Goal: Task Accomplishment & Management: Complete application form

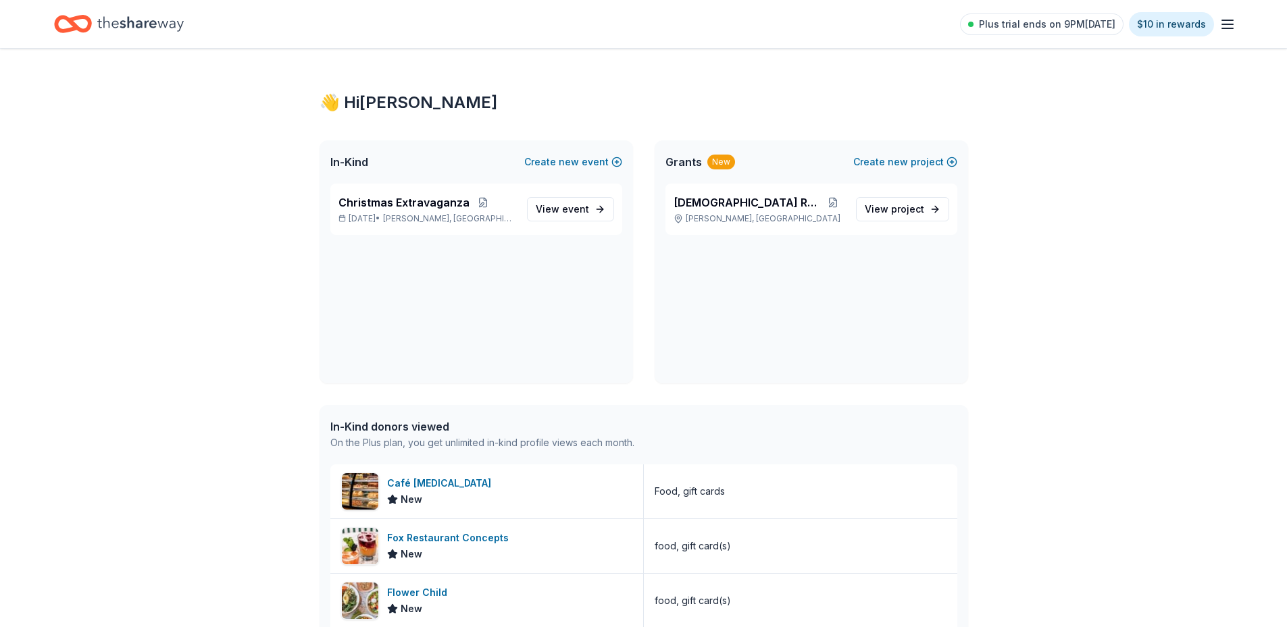
click at [1233, 27] on icon "button" at bounding box center [1227, 24] width 16 height 16
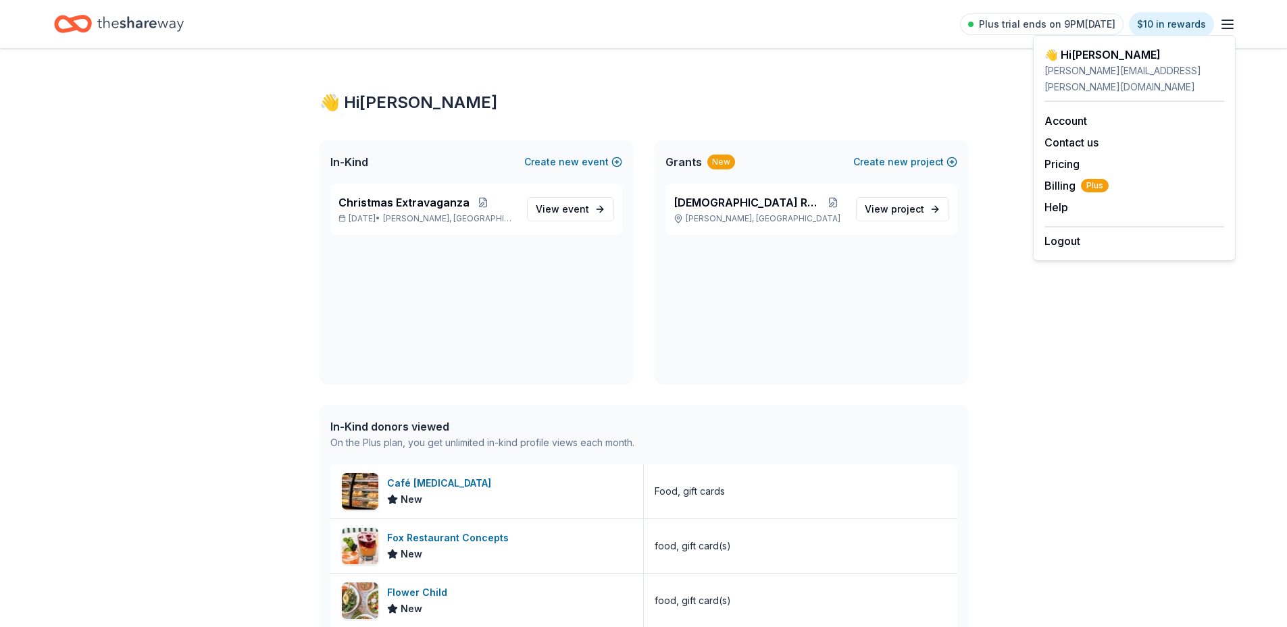
click at [45, 356] on div "👋 Hi Vanessa In-Kind Create new event Christmas Extravaganza Dec 19, 2025 • Coc…" at bounding box center [643, 586] width 1287 height 1075
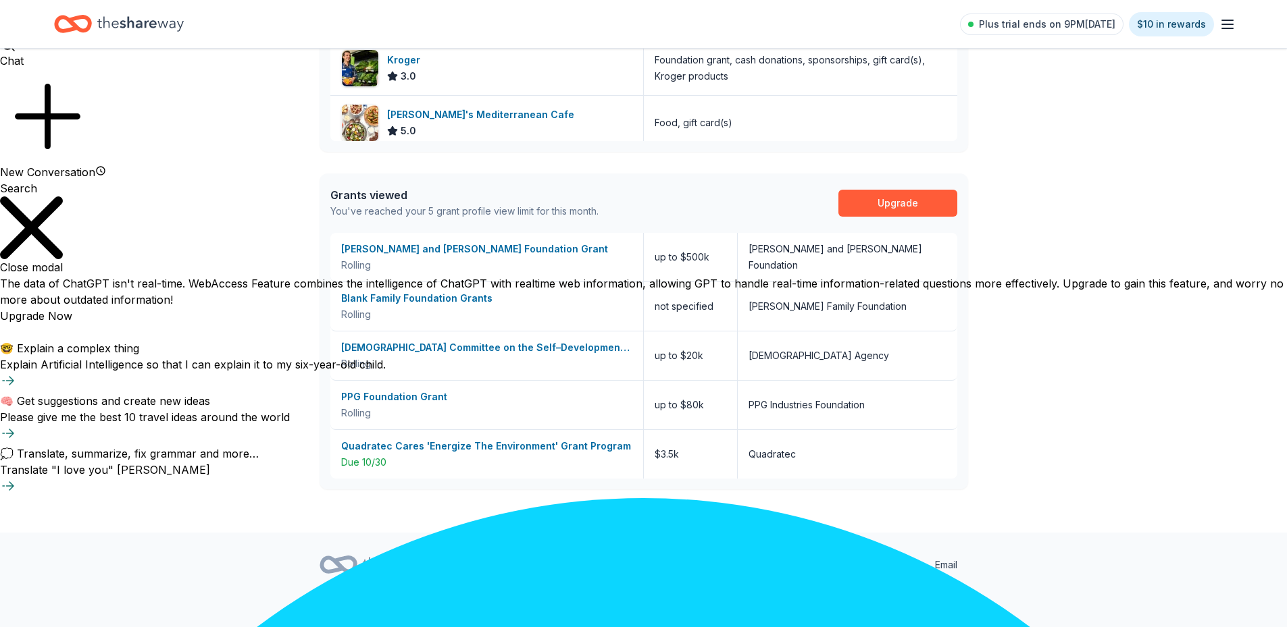
scroll to position [594, 0]
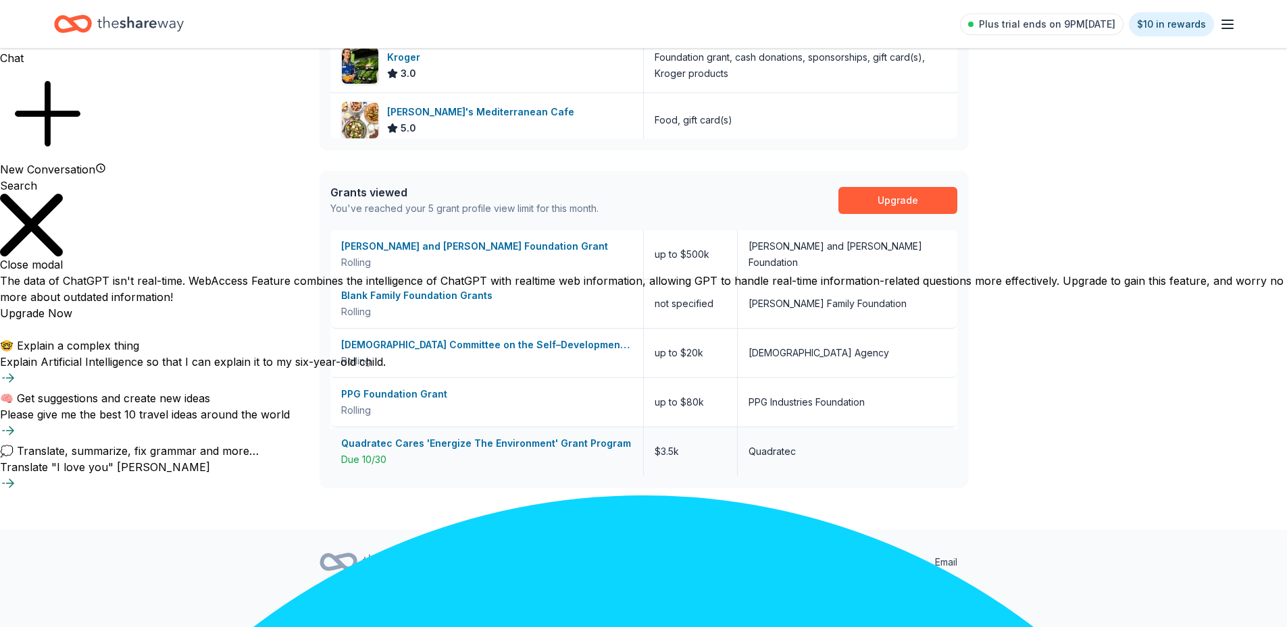
click at [397, 441] on div "Quadratec Cares 'Energize The Environment' Grant Program" at bounding box center [486, 444] width 291 height 16
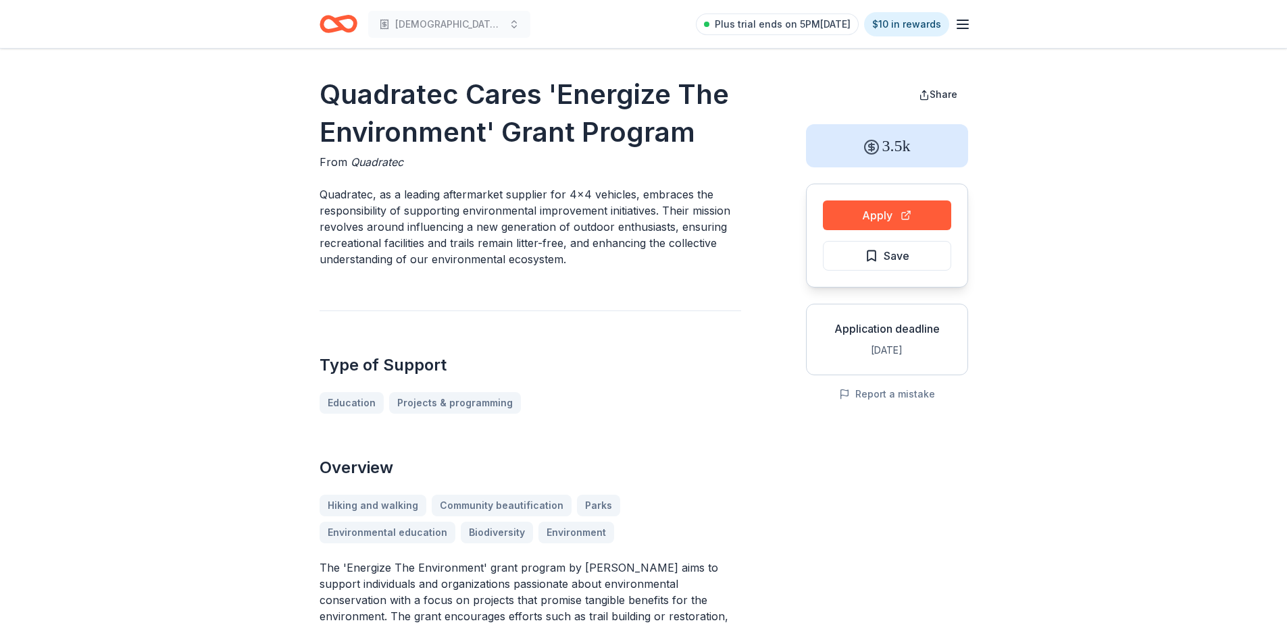
click at [966, 26] on icon "button" at bounding box center [962, 24] width 16 height 16
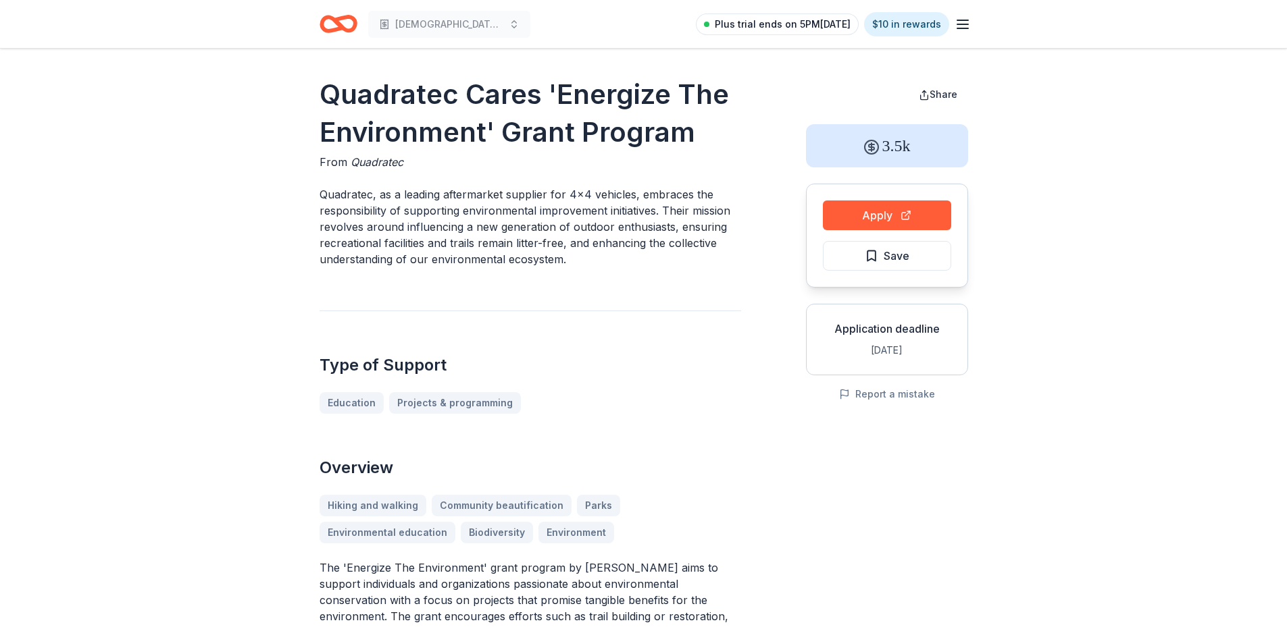
click at [783, 21] on span "Plus trial ends on 5PM, 10/15" at bounding box center [783, 24] width 136 height 16
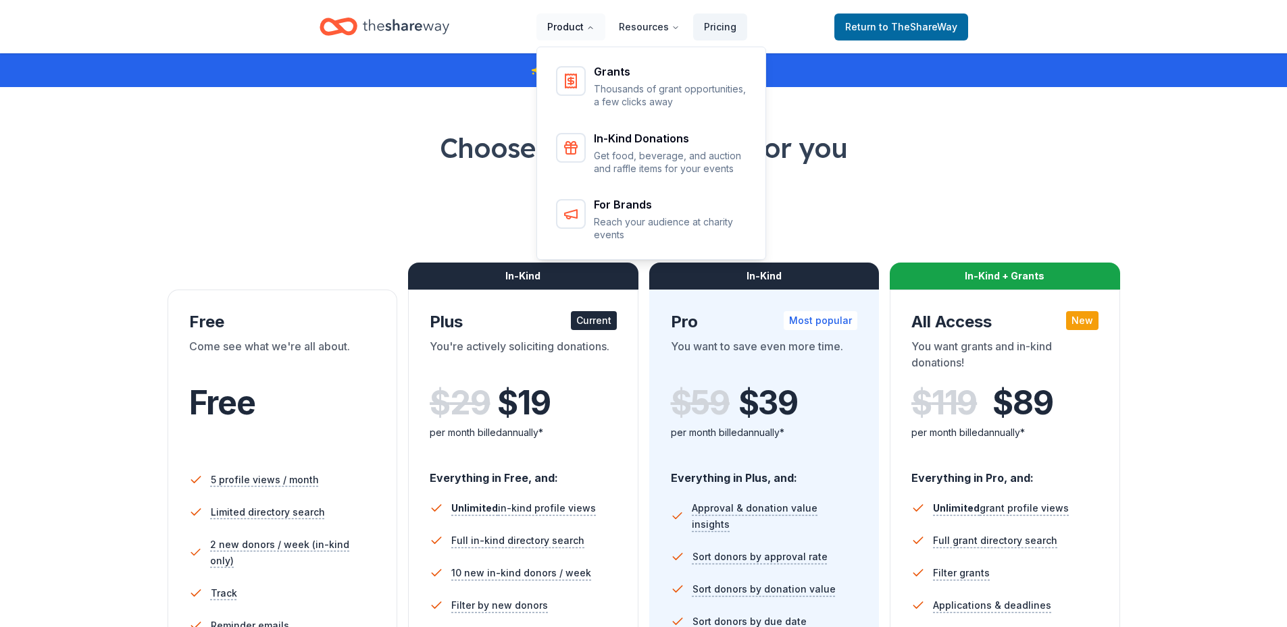
click at [584, 19] on button "Product" at bounding box center [570, 27] width 69 height 27
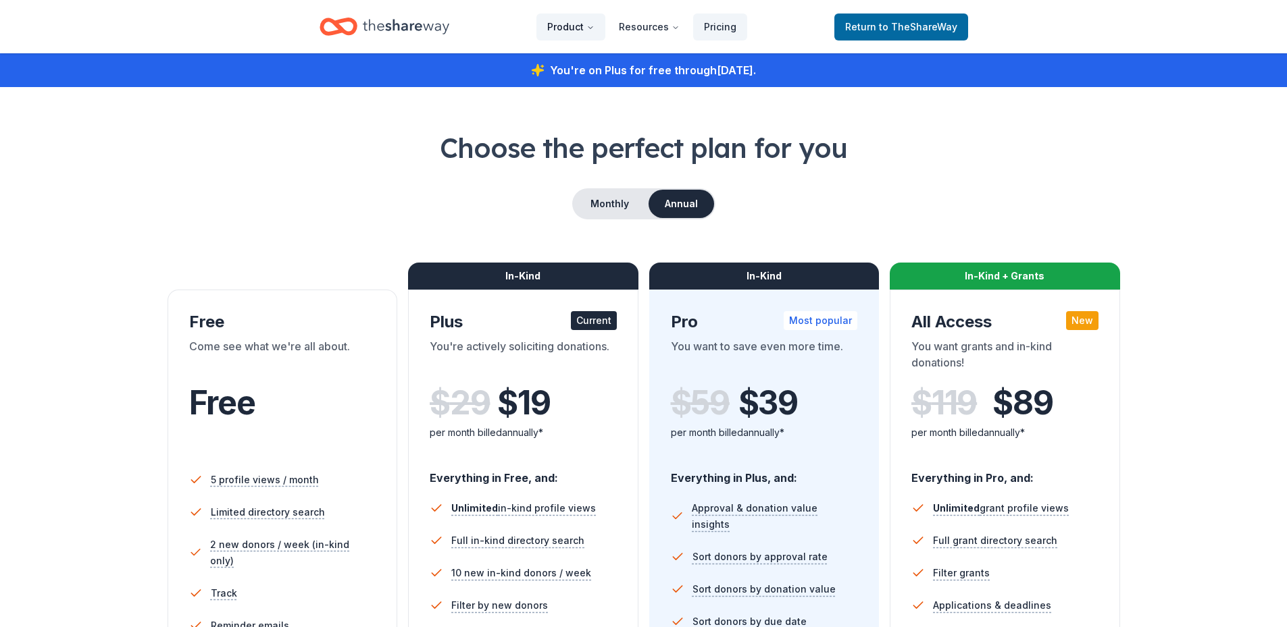
click at [584, 26] on button "Product" at bounding box center [570, 27] width 69 height 27
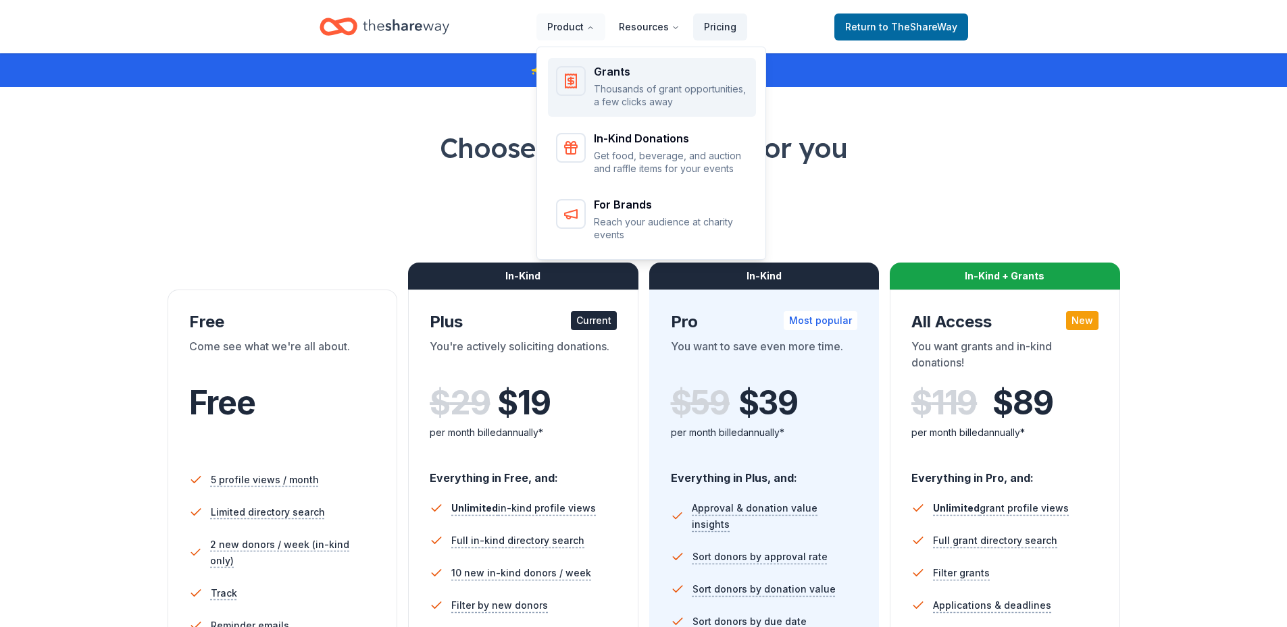
click at [628, 84] on p "Thousands of grant opportunities, a few clicks away" at bounding box center [671, 95] width 154 height 26
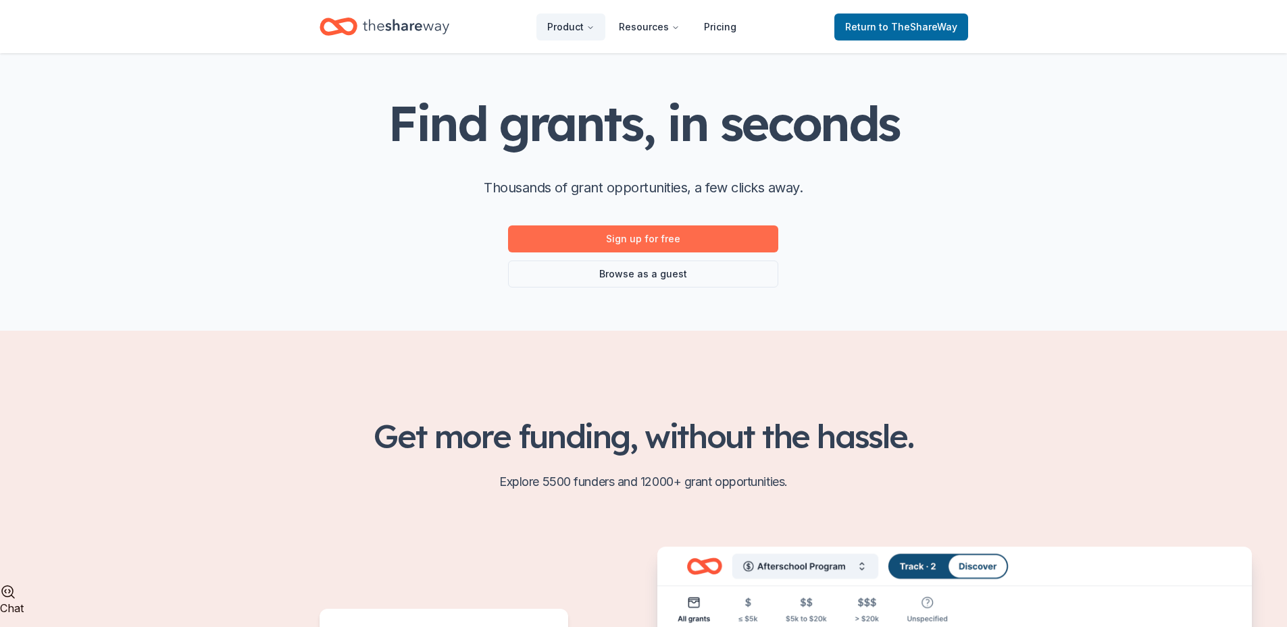
scroll to position [68, 0]
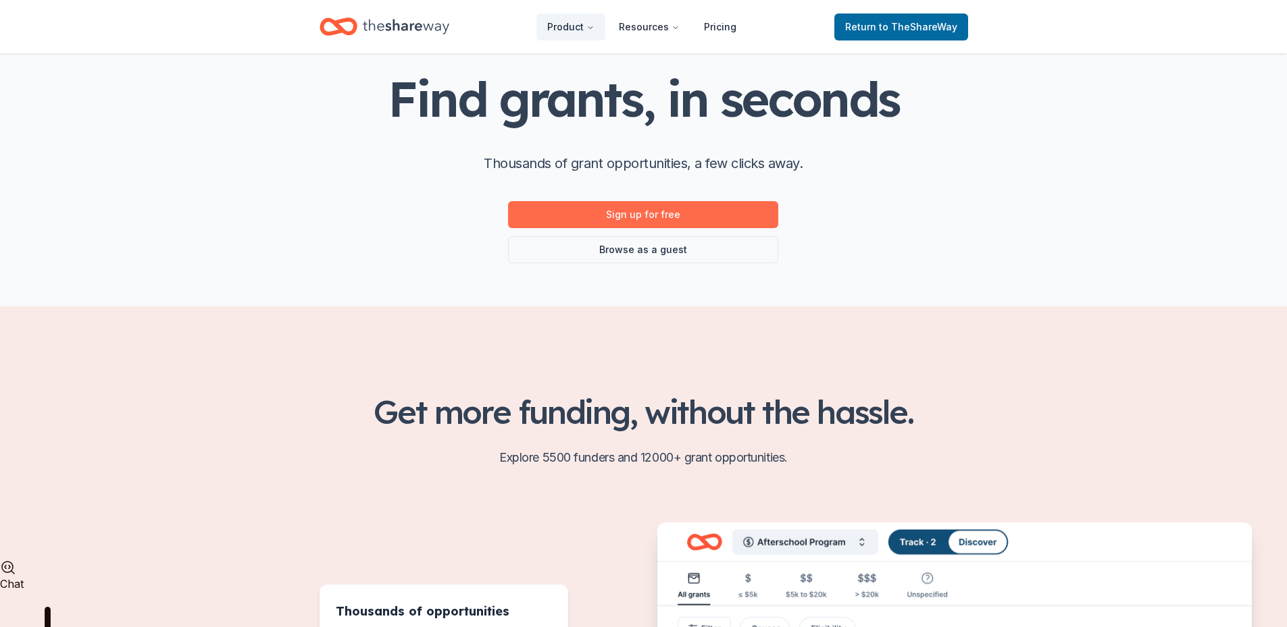
click at [674, 212] on link "Sign up for free" at bounding box center [643, 214] width 270 height 27
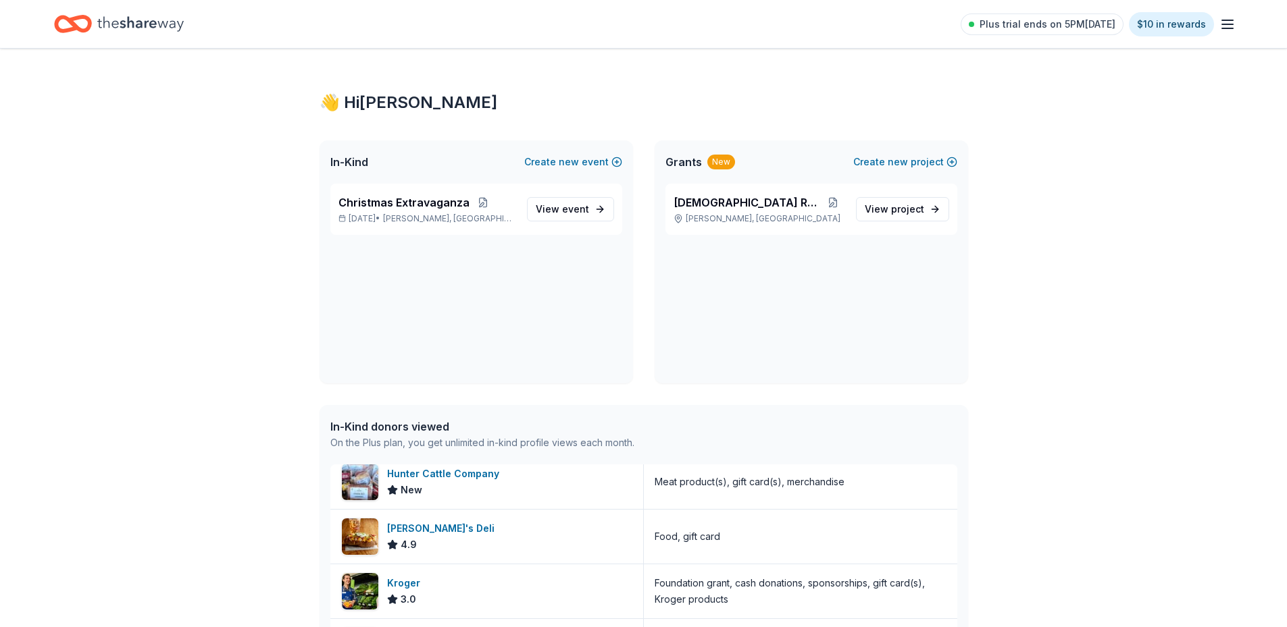
click at [683, 161] on span "Grants" at bounding box center [683, 162] width 36 height 16
click at [696, 156] on span "Grants" at bounding box center [683, 162] width 36 height 16
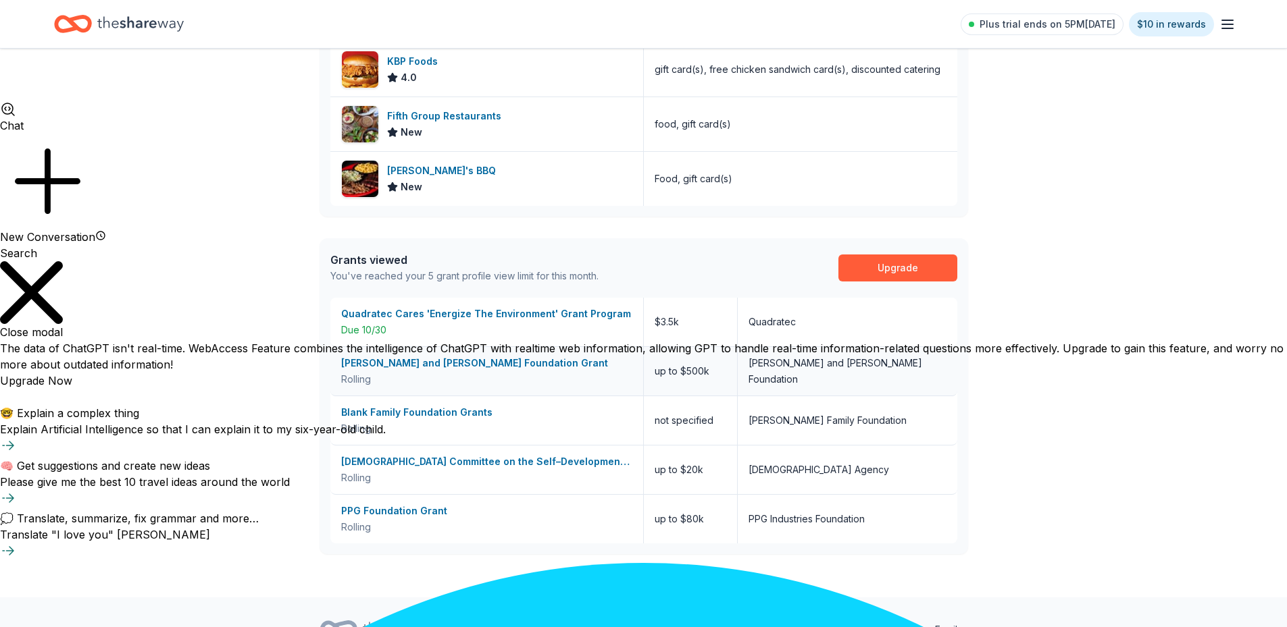
scroll to position [256, 0]
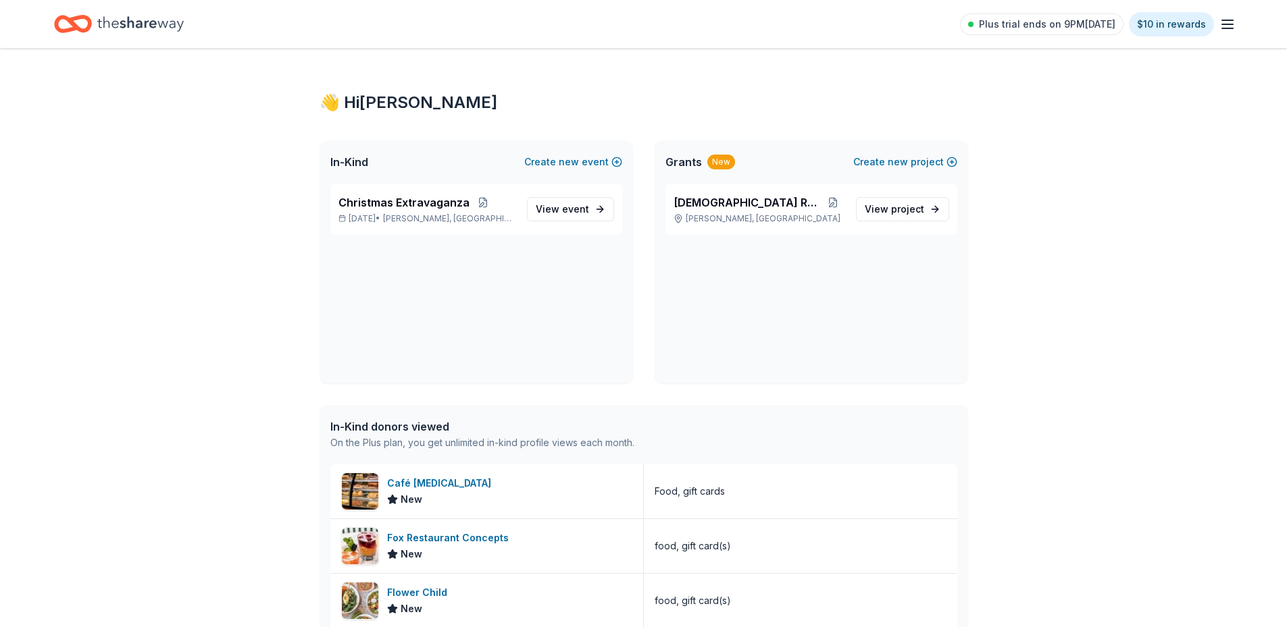
scroll to position [1006, 0]
click at [168, 24] on icon "Home" at bounding box center [140, 24] width 86 height 28
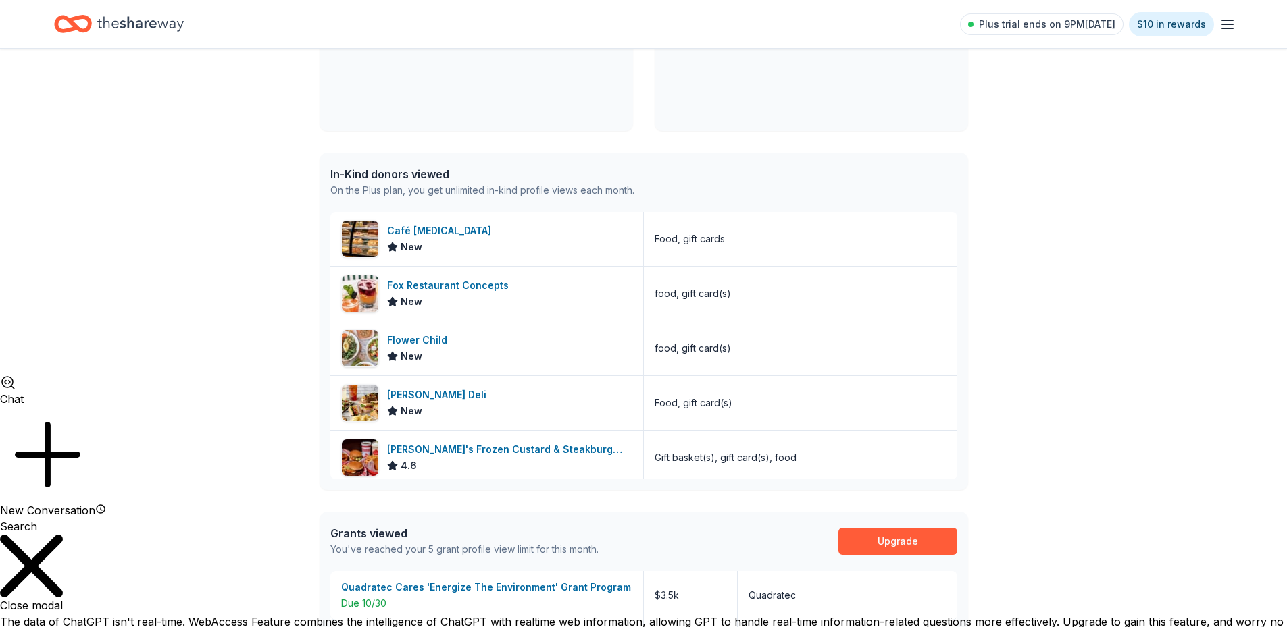
scroll to position [270, 0]
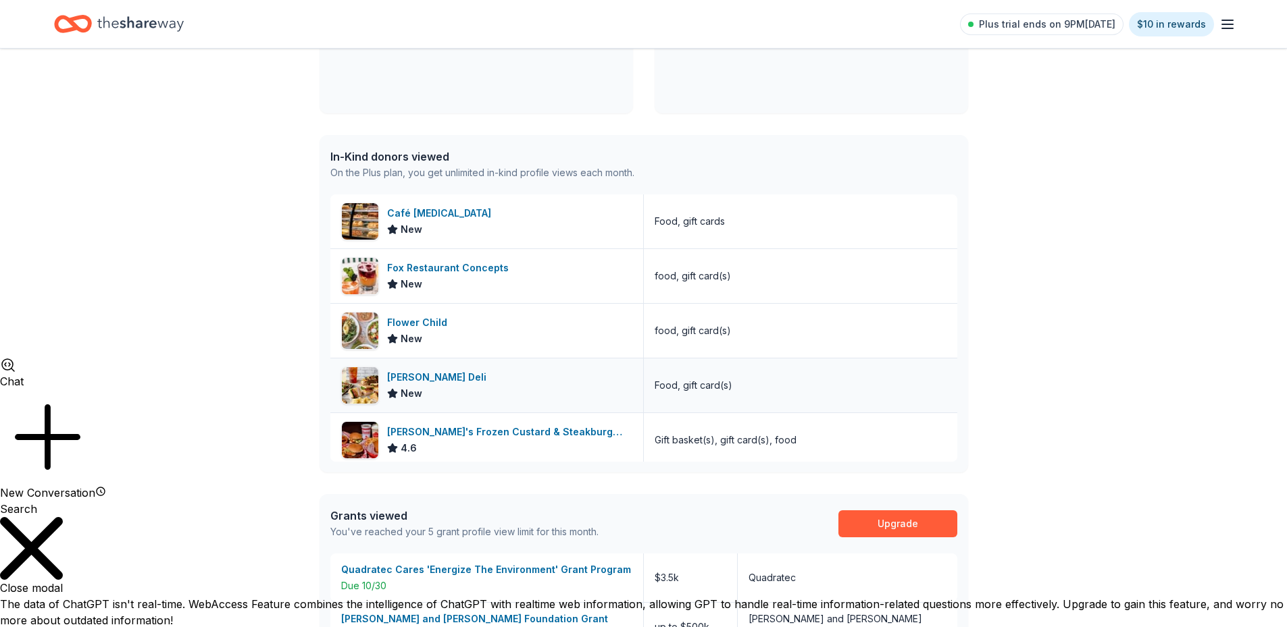
click at [451, 380] on div "[PERSON_NAME] Deli" at bounding box center [439, 377] width 105 height 16
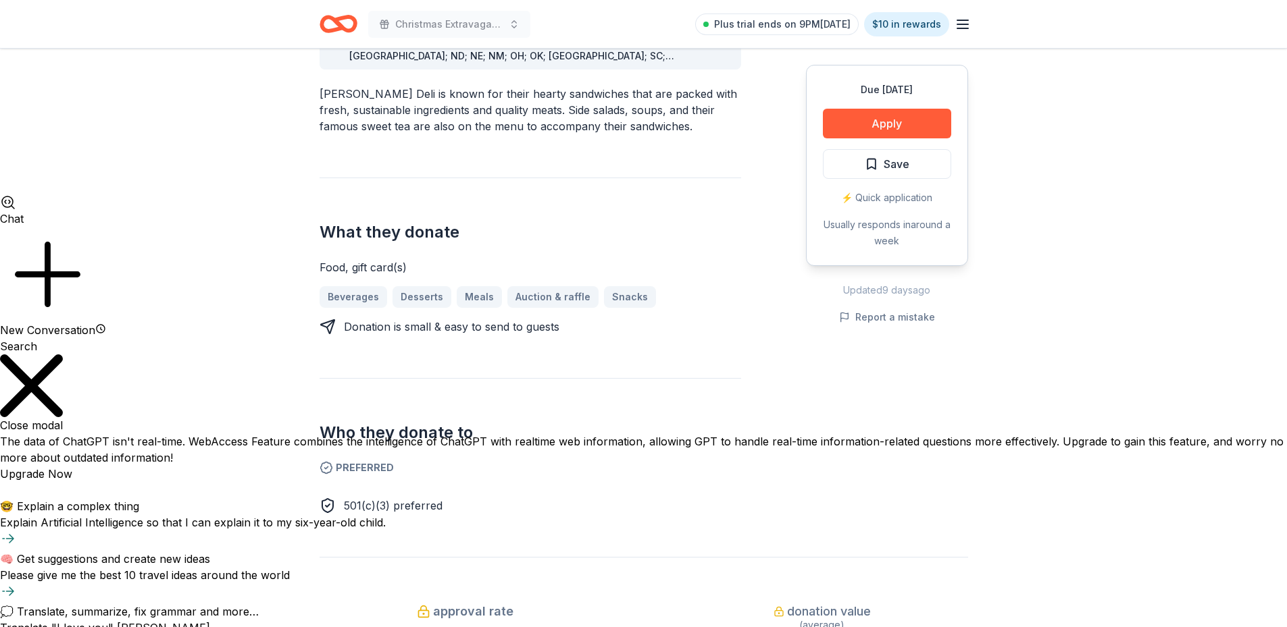
scroll to position [405, 0]
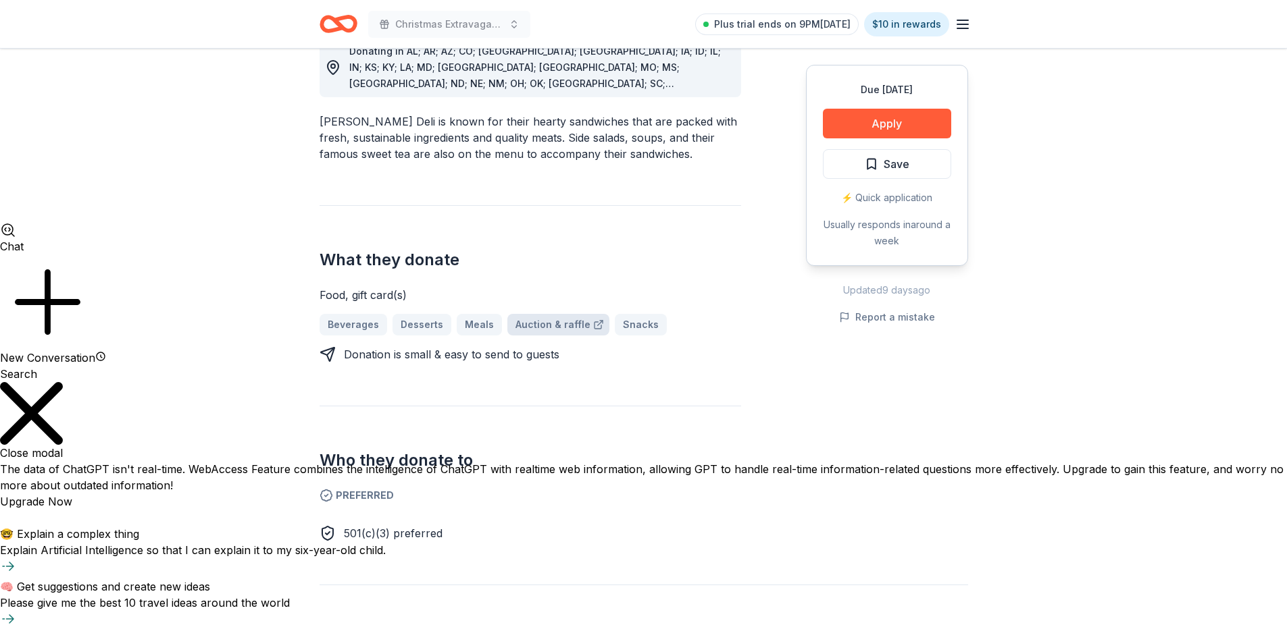
click at [549, 314] on link "Auction & raffle" at bounding box center [558, 325] width 102 height 22
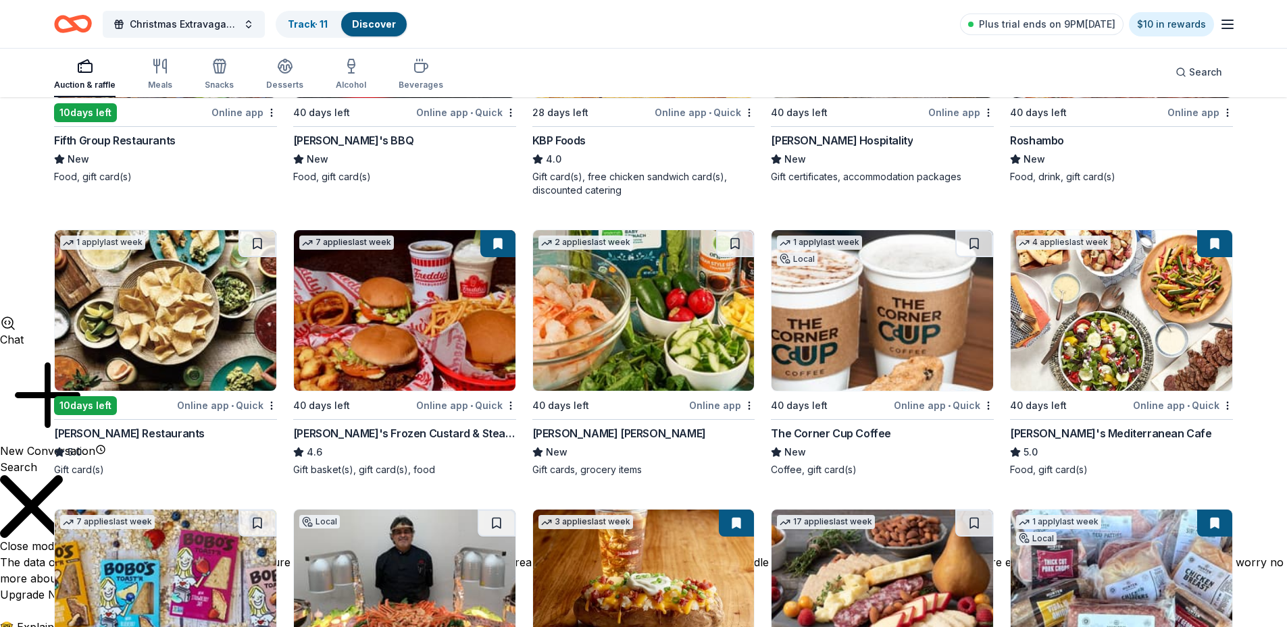
scroll to position [338, 0]
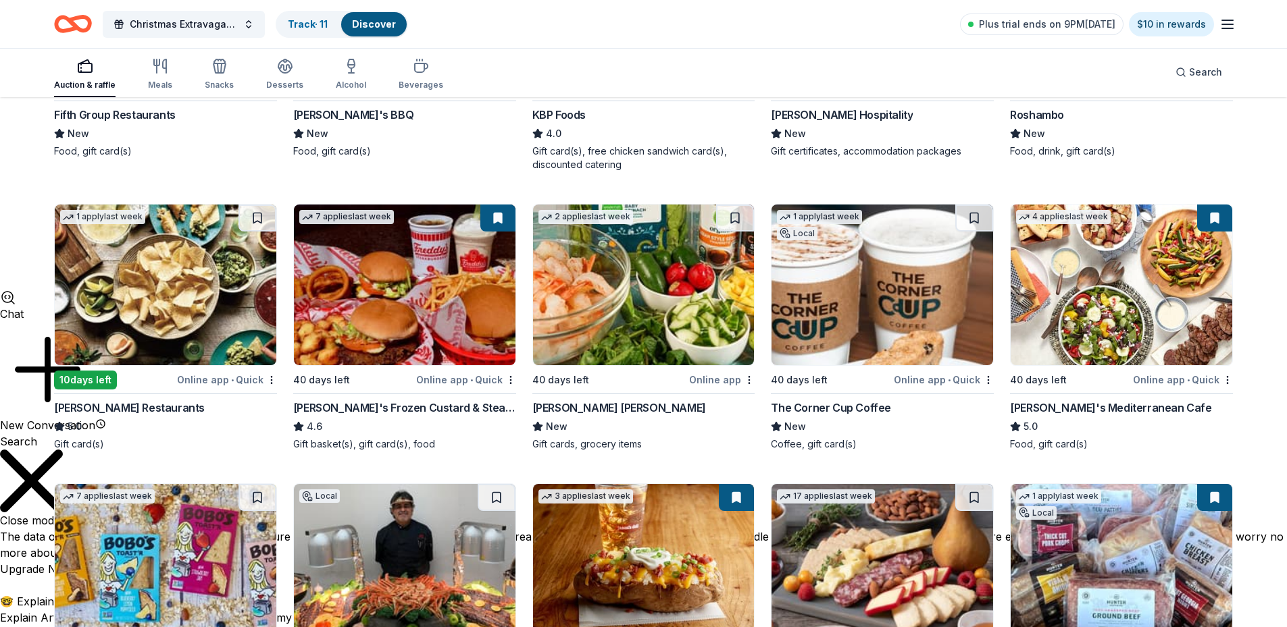
click at [654, 276] on img at bounding box center [644, 285] width 222 height 161
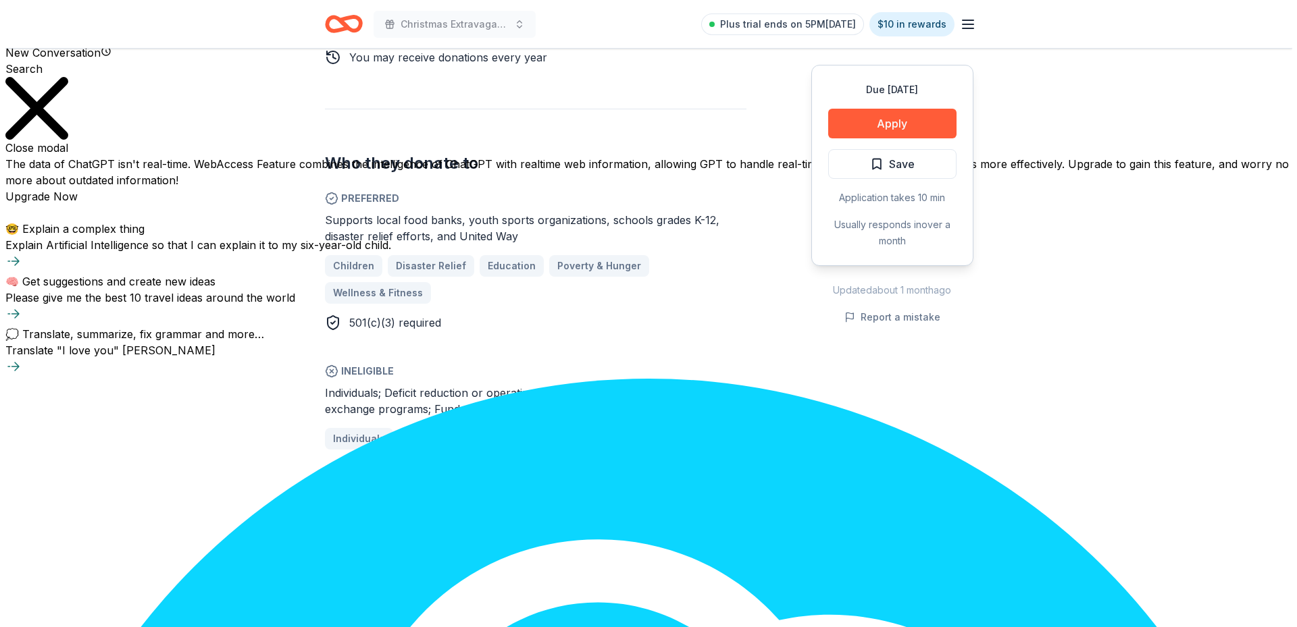
scroll to position [675, 0]
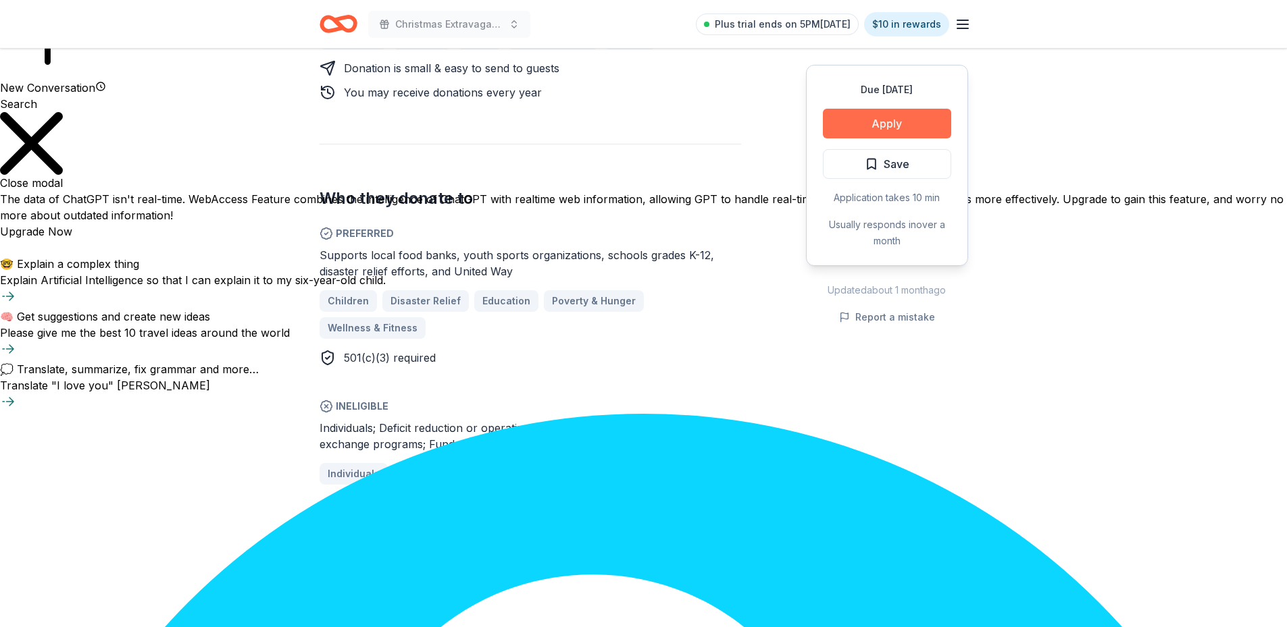
click at [888, 126] on button "Apply" at bounding box center [887, 124] width 128 height 30
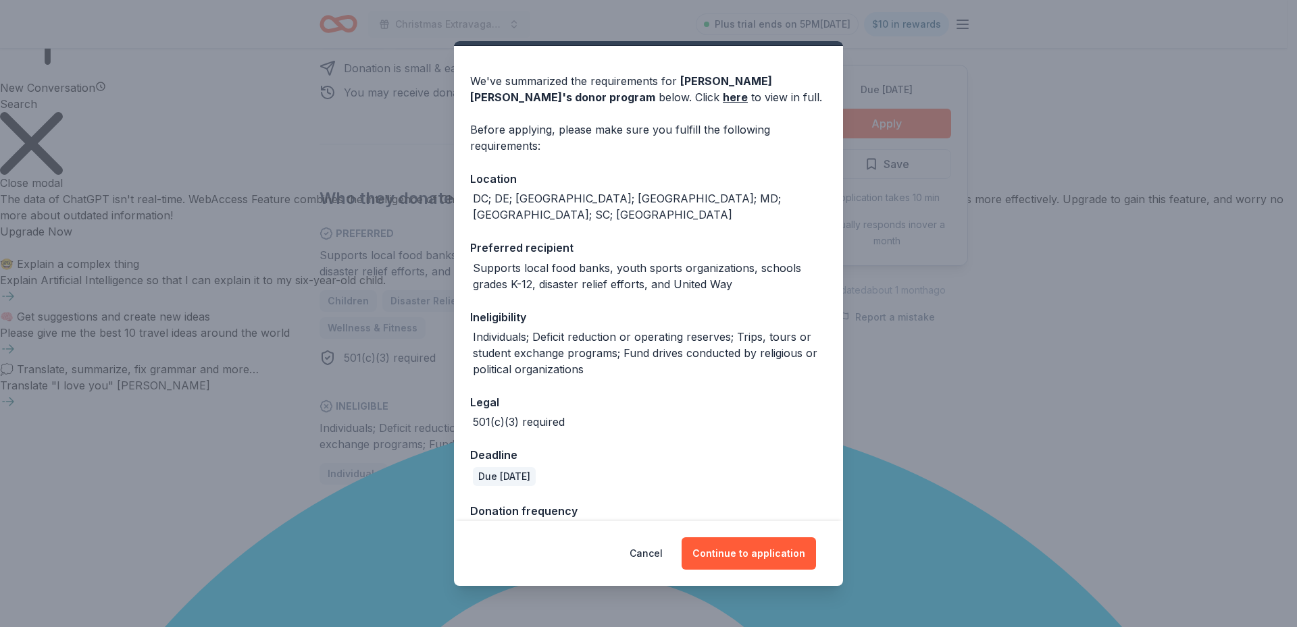
scroll to position [51, 0]
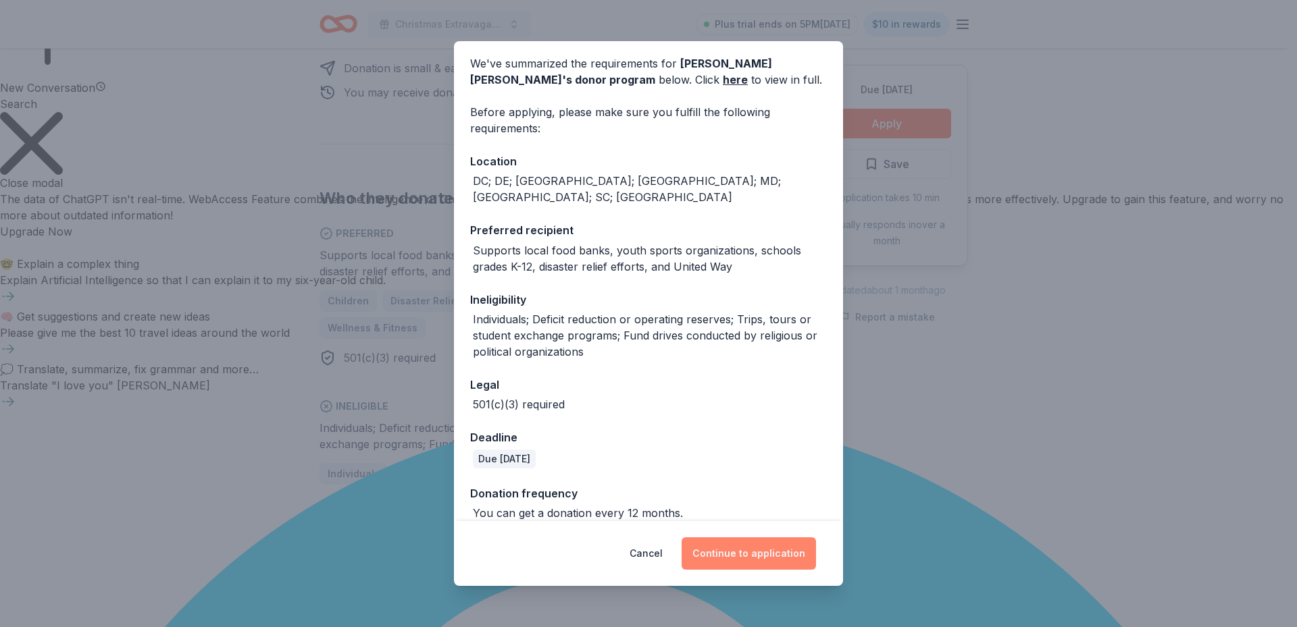
click at [782, 551] on button "Continue to application" at bounding box center [749, 554] width 134 height 32
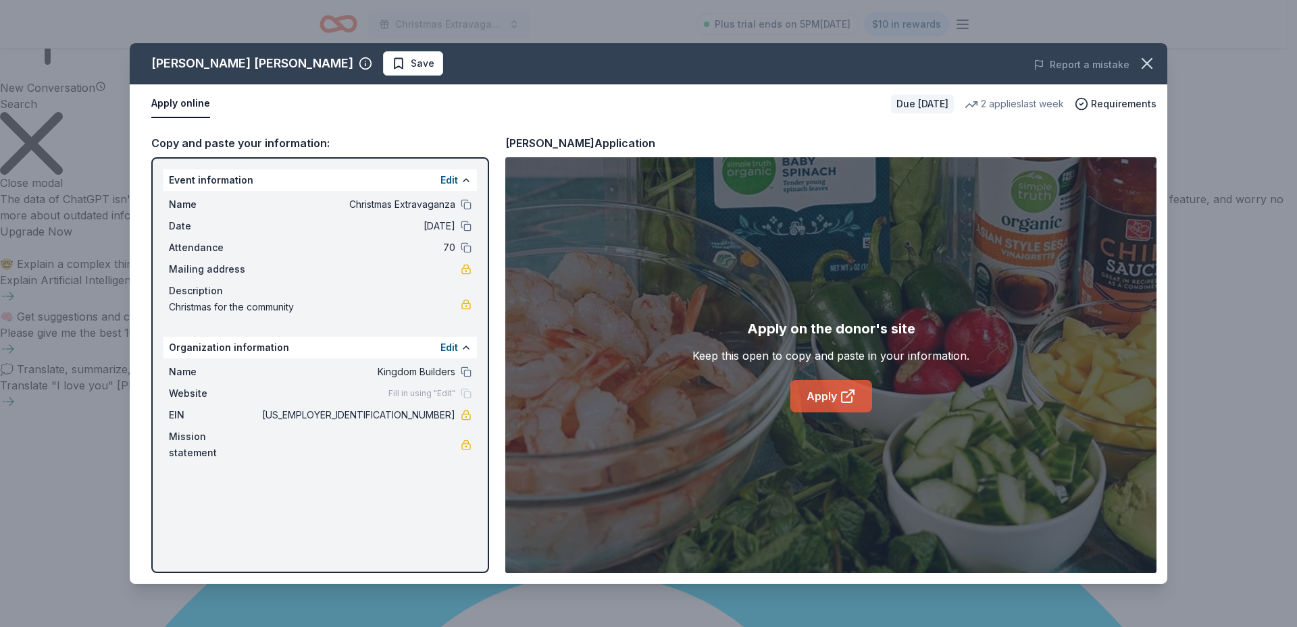
click at [821, 403] on link "Apply" at bounding box center [831, 396] width 82 height 32
